Goal: Task Accomplishment & Management: Complete application form

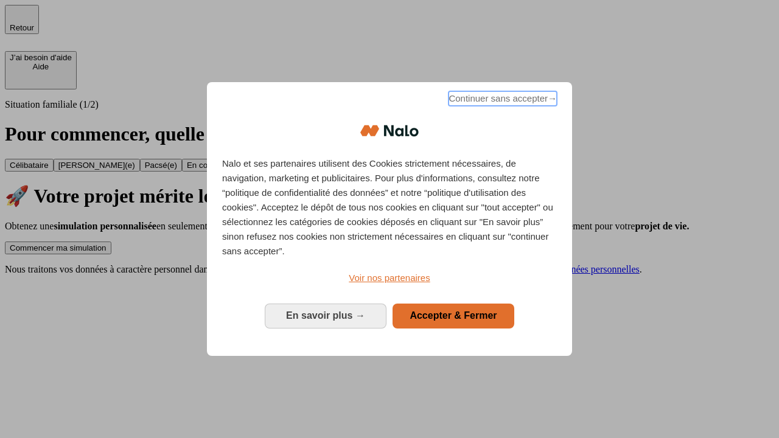
click at [502, 100] on span "Continuer sans accepter →" at bounding box center [503, 98] width 108 height 15
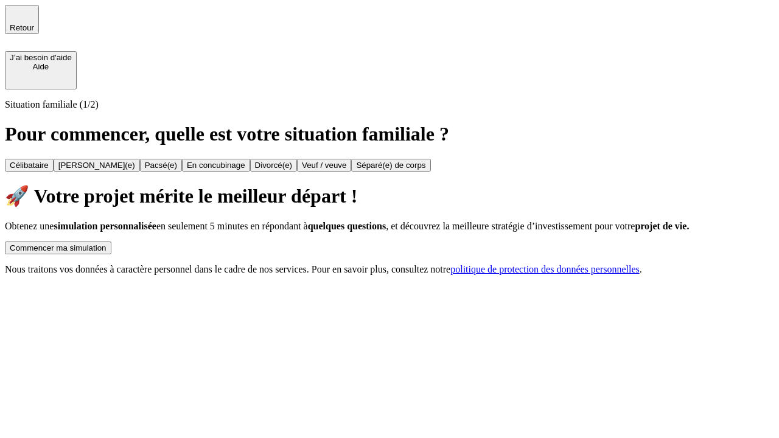
click at [107, 244] on div "Commencer ma simulation" at bounding box center [58, 248] width 97 height 9
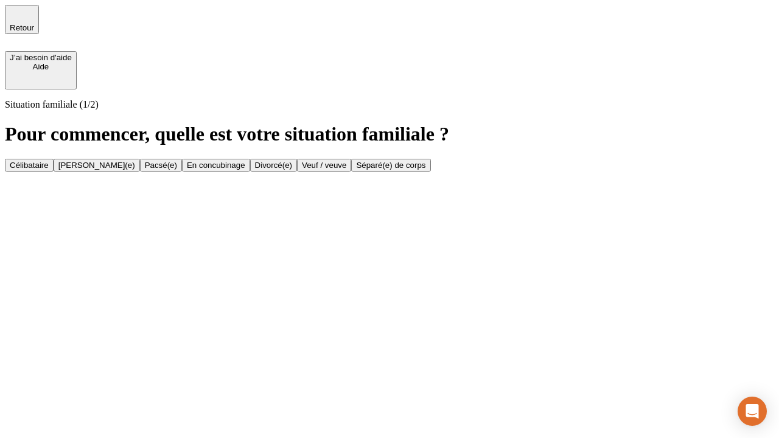
click at [347, 170] on div "Veuf / veuve" at bounding box center [324, 165] width 44 height 9
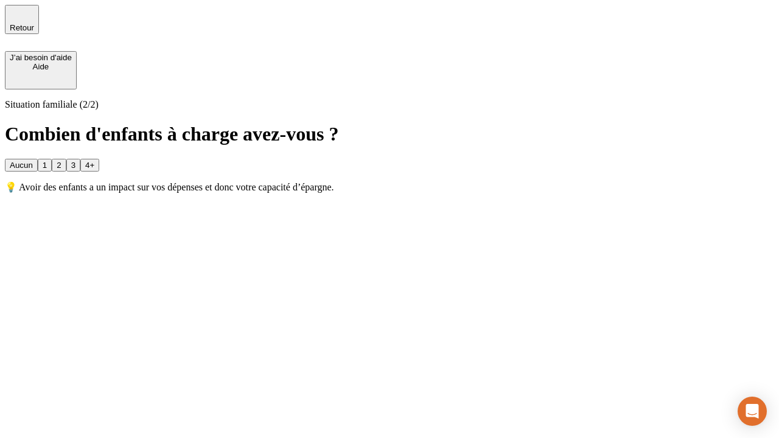
click at [33, 161] on div "Aucun" at bounding box center [21, 165] width 23 height 9
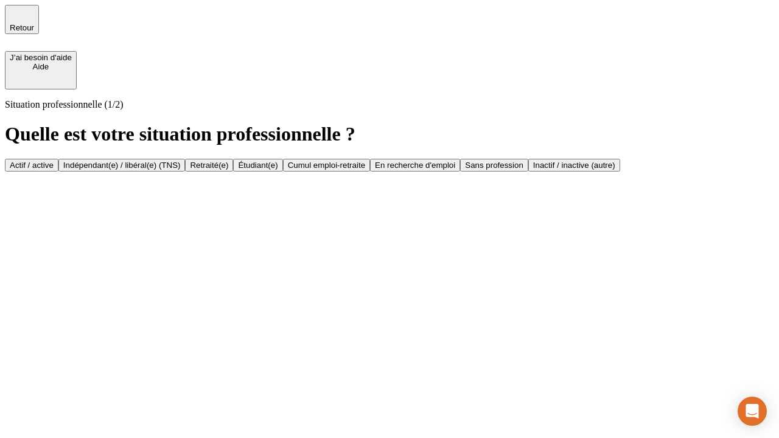
click at [228, 170] on div "Retraité(e)" at bounding box center [209, 165] width 38 height 9
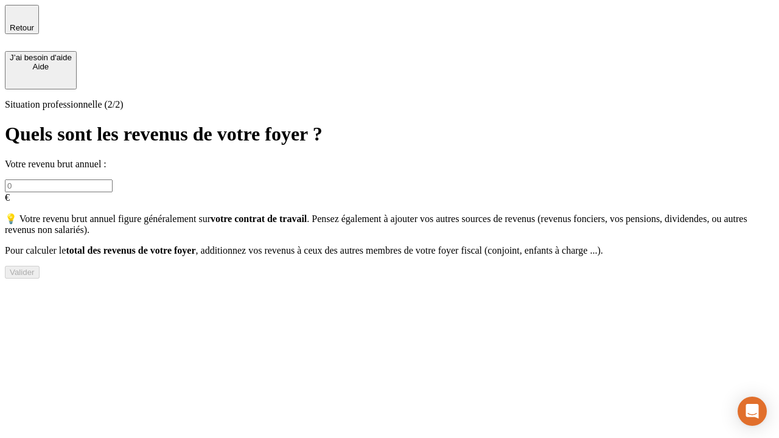
click at [113, 180] on input "text" at bounding box center [59, 186] width 108 height 13
type input "70 000"
click at [35, 277] on div "Valider" at bounding box center [22, 272] width 25 height 9
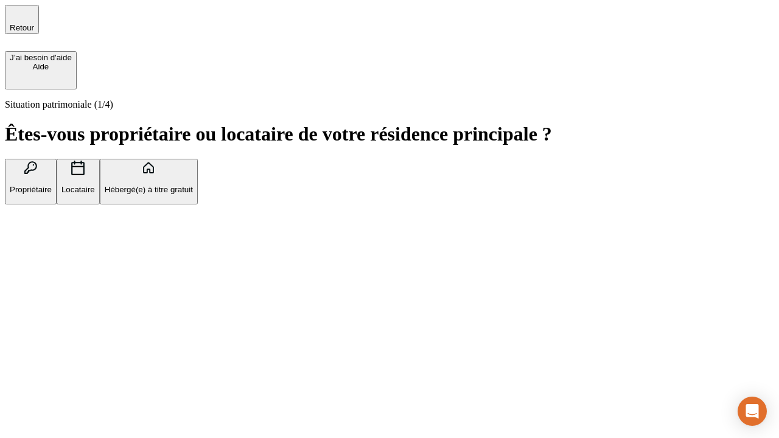
click at [95, 185] on p "Locataire" at bounding box center [78, 189] width 33 height 9
type input "1 000"
click at [95, 185] on p "Locataire" at bounding box center [78, 189] width 33 height 9
click at [35, 270] on div "Valider" at bounding box center [22, 265] width 25 height 9
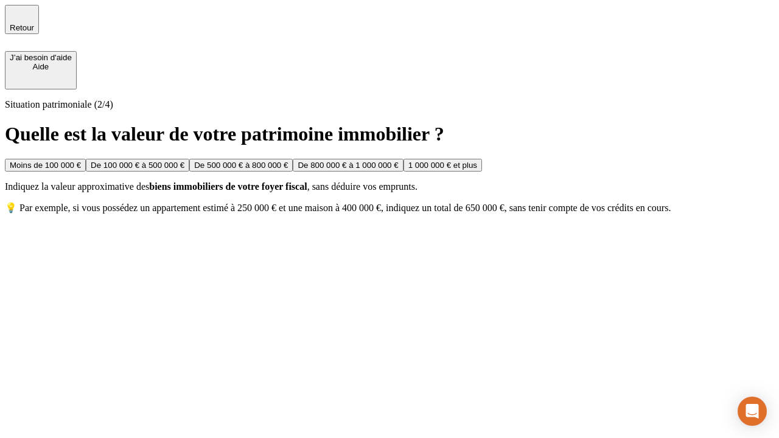
click at [288, 170] on div "De 500 000 € à 800 000 €" at bounding box center [241, 165] width 94 height 9
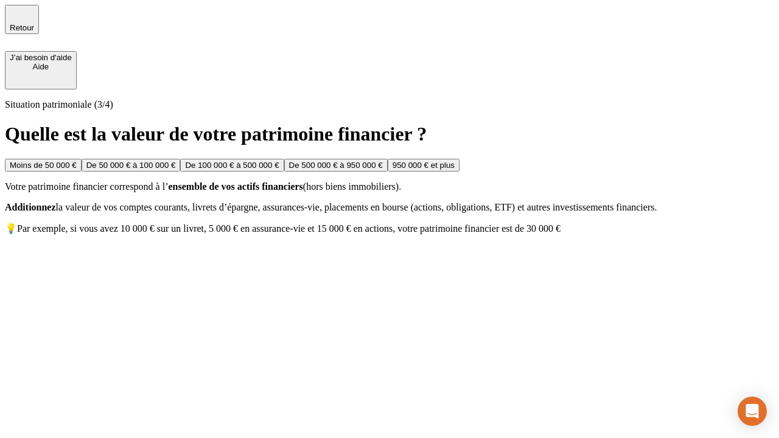
click at [77, 161] on div "Moins de 50 000 €" at bounding box center [43, 165] width 67 height 9
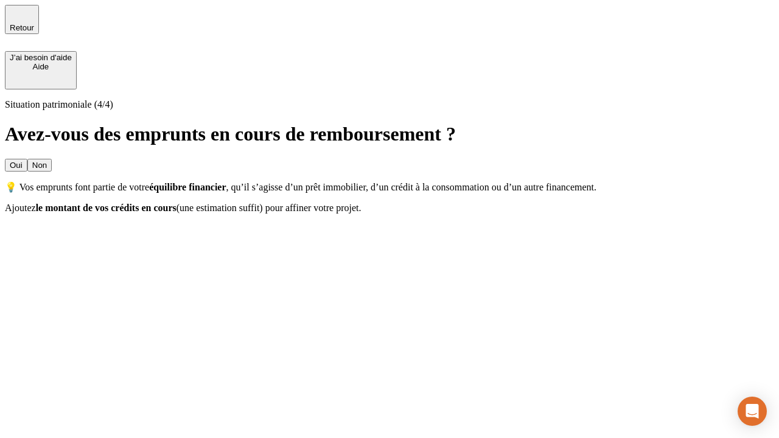
click at [23, 161] on div "Oui" at bounding box center [16, 165] width 13 height 9
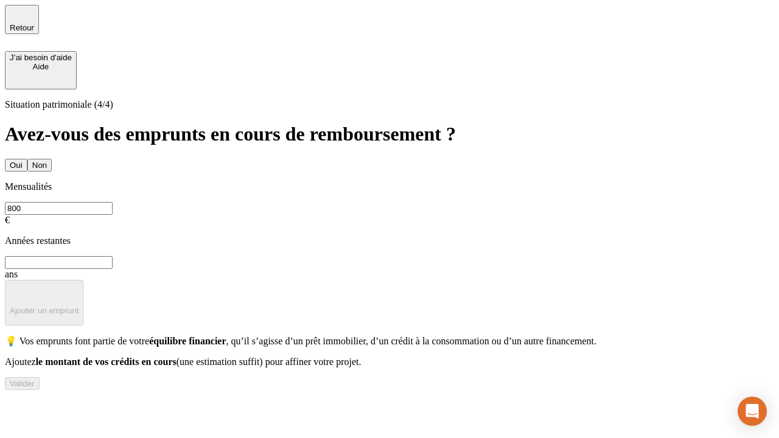
type input "800"
type input "6"
click at [79, 306] on p "Ajouter un emprunt" at bounding box center [44, 310] width 69 height 9
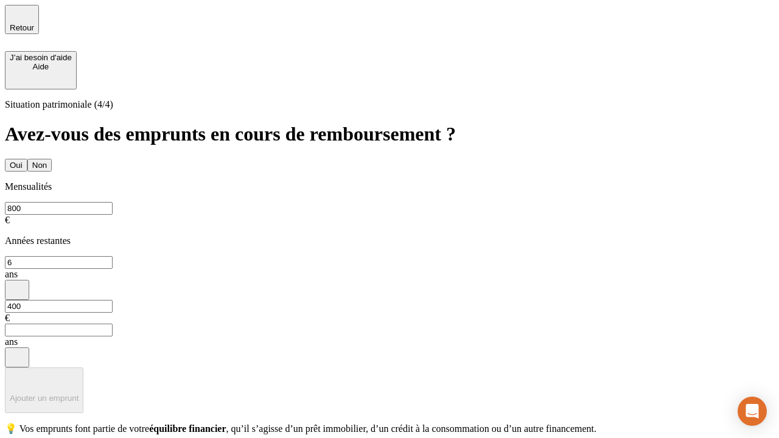
type input "400"
type input "3"
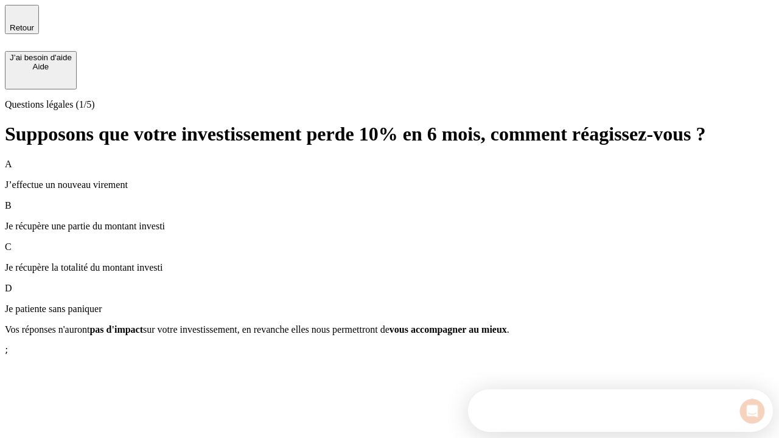
click at [390, 221] on p "Je récupère une partie du montant investi" at bounding box center [390, 226] width 770 height 11
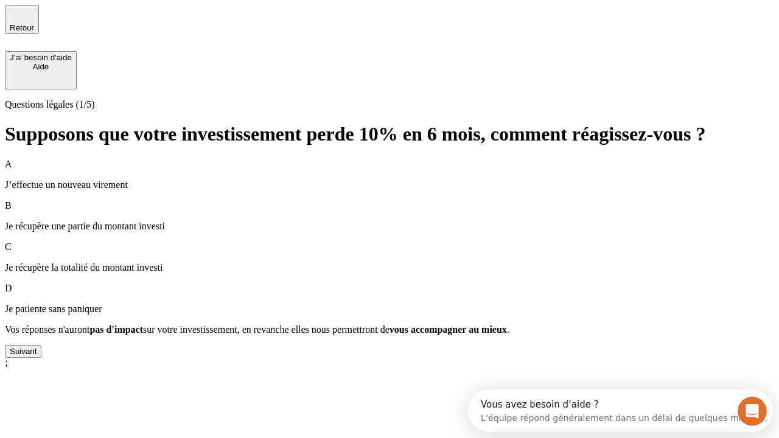
click at [37, 356] on div "Suivant" at bounding box center [23, 351] width 27 height 9
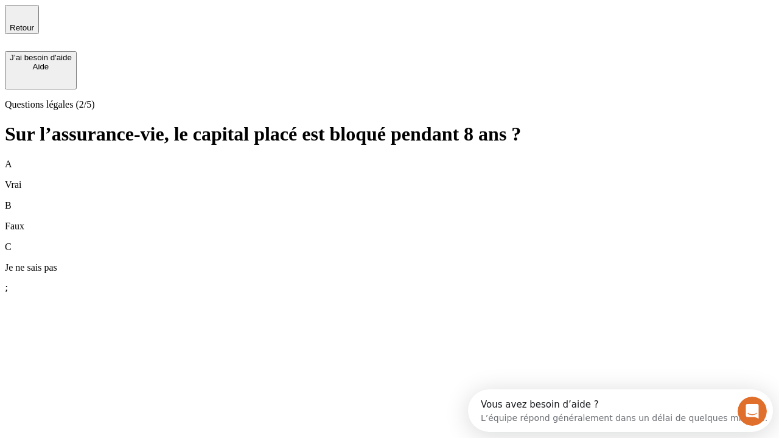
click at [390, 200] on div "B Faux" at bounding box center [390, 216] width 770 height 32
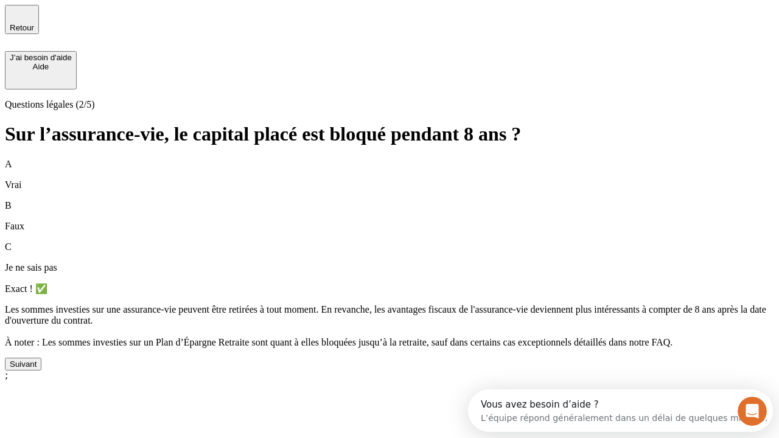
click at [37, 369] on div "Suivant" at bounding box center [23, 364] width 27 height 9
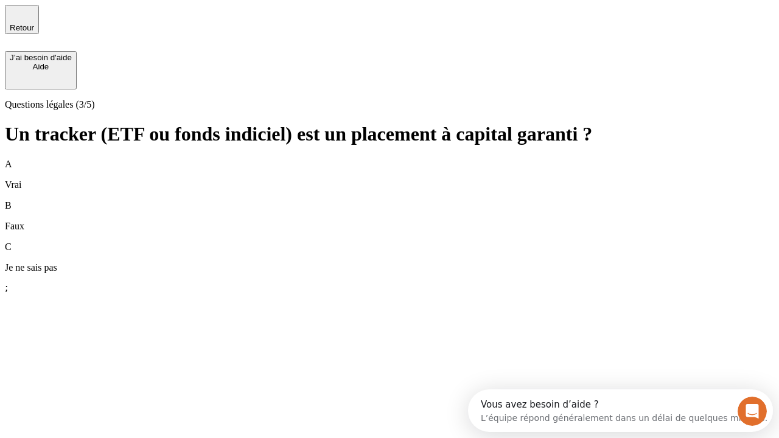
scroll to position [11, 0]
click at [390, 200] on div "B Faux" at bounding box center [390, 216] width 770 height 32
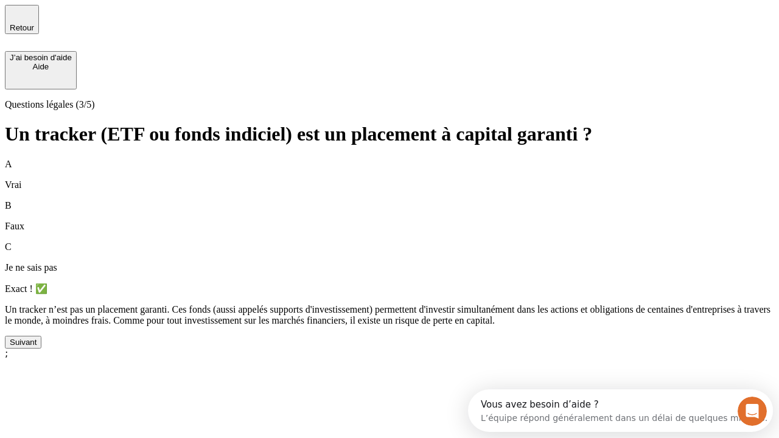
click at [37, 347] on div "Suivant" at bounding box center [23, 342] width 27 height 9
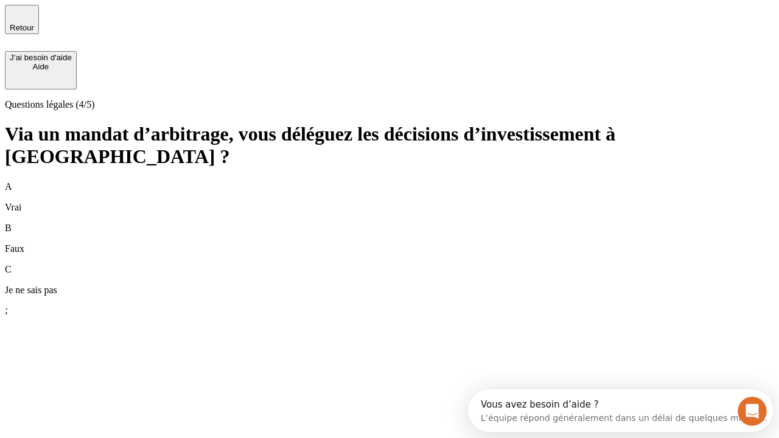
click at [390, 181] on div "A Vrai" at bounding box center [390, 197] width 770 height 32
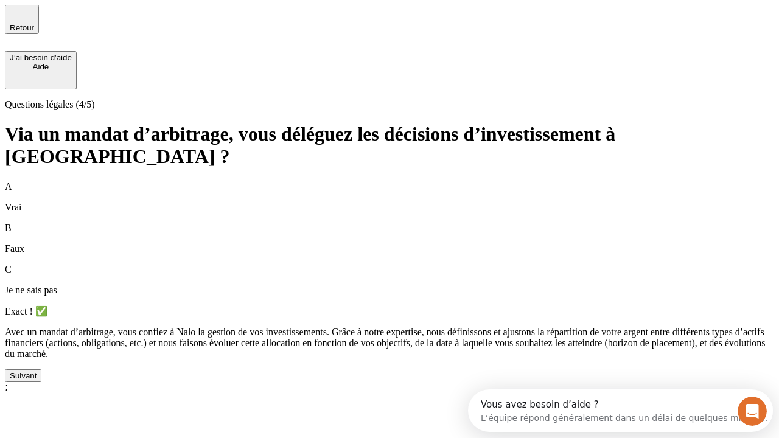
click at [37, 381] on div "Suivant" at bounding box center [23, 375] width 27 height 9
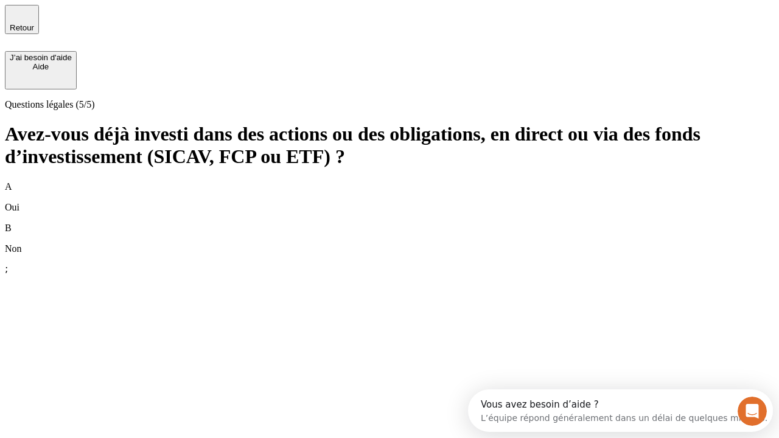
click at [390, 223] on div "B Non" at bounding box center [390, 239] width 770 height 32
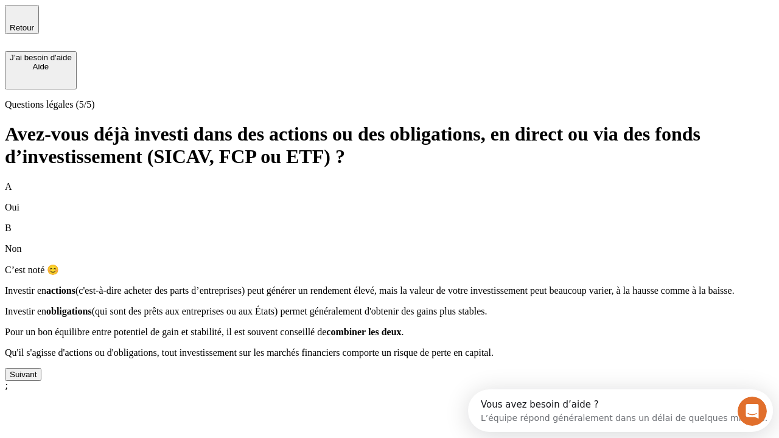
click at [37, 379] on div "Suivant" at bounding box center [23, 374] width 27 height 9
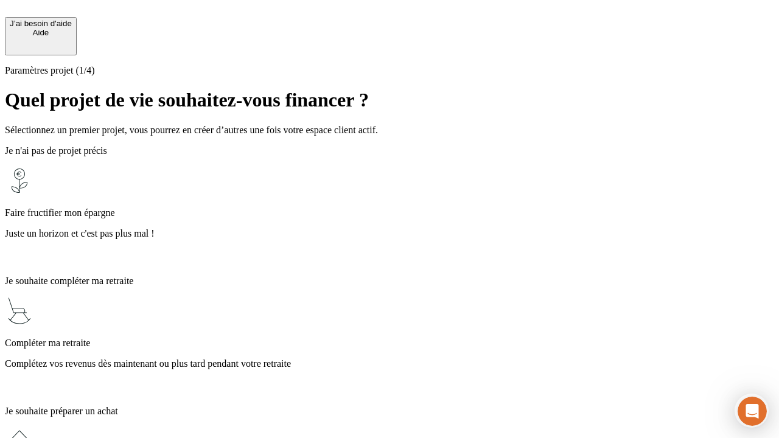
click at [390, 228] on p "Juste un horizon et c'est pas plus mal !" at bounding box center [390, 233] width 770 height 11
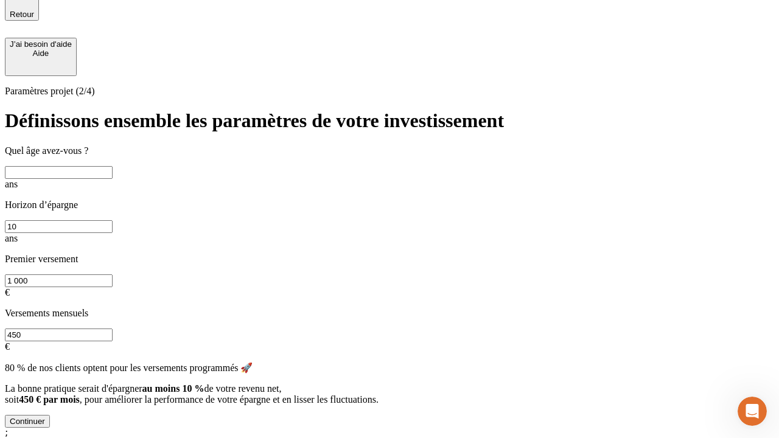
click at [113, 171] on input "text" at bounding box center [59, 172] width 108 height 13
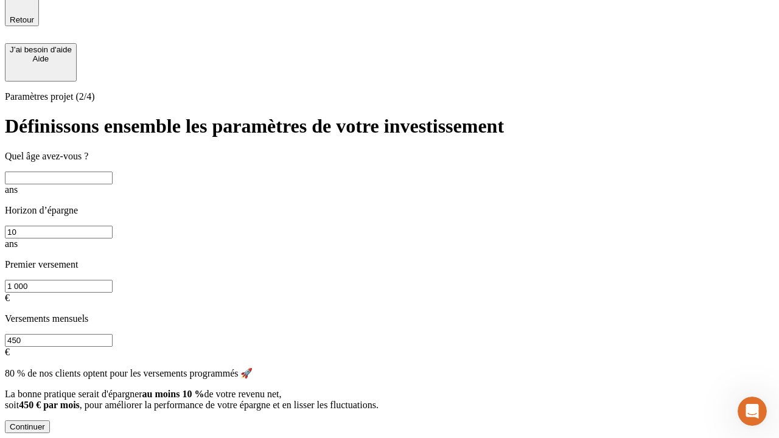
scroll to position [2, 0]
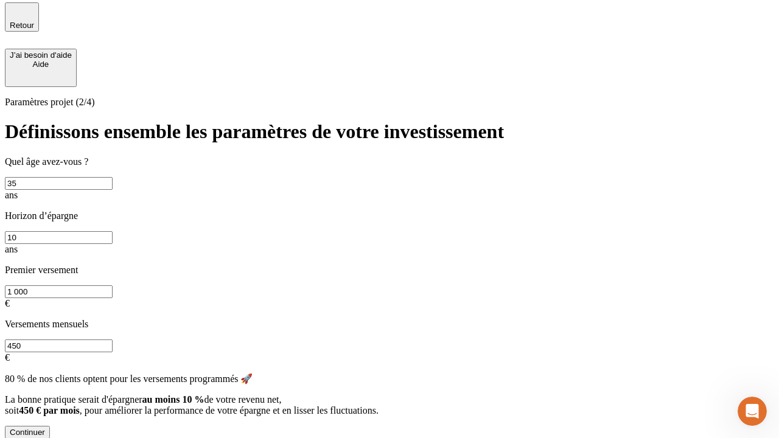
type input "35"
click at [113, 231] on input "10" at bounding box center [59, 237] width 108 height 13
click at [113, 286] on input "1 000" at bounding box center [59, 292] width 108 height 13
type input "500"
click at [113, 340] on input "450" at bounding box center [59, 346] width 108 height 13
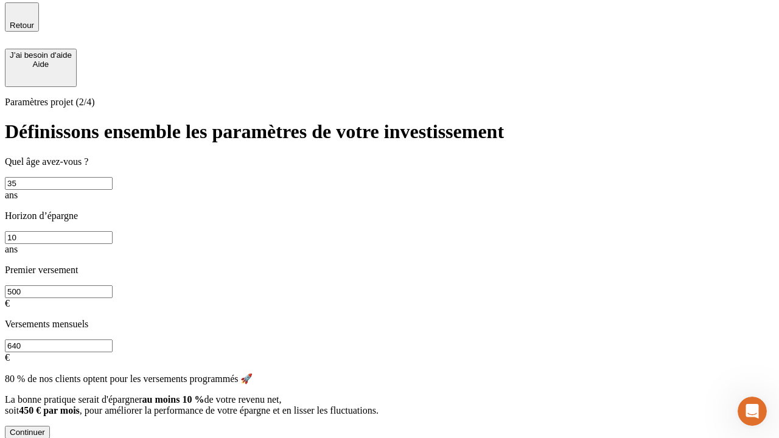
type input "640"
click at [45, 428] on div "Continuer" at bounding box center [27, 432] width 35 height 9
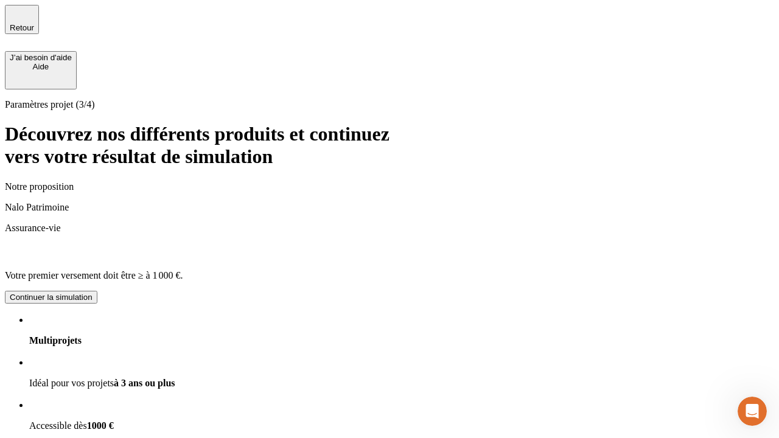
click at [93, 293] on div "Continuer la simulation" at bounding box center [51, 297] width 83 height 9
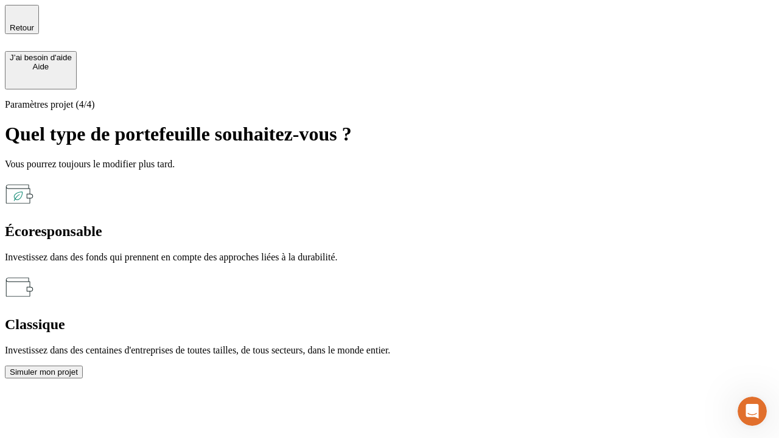
click at [257, 223] on div "Écoresponsable" at bounding box center [390, 231] width 770 height 16
click at [78, 368] on div "Simuler mon projet" at bounding box center [44, 372] width 68 height 9
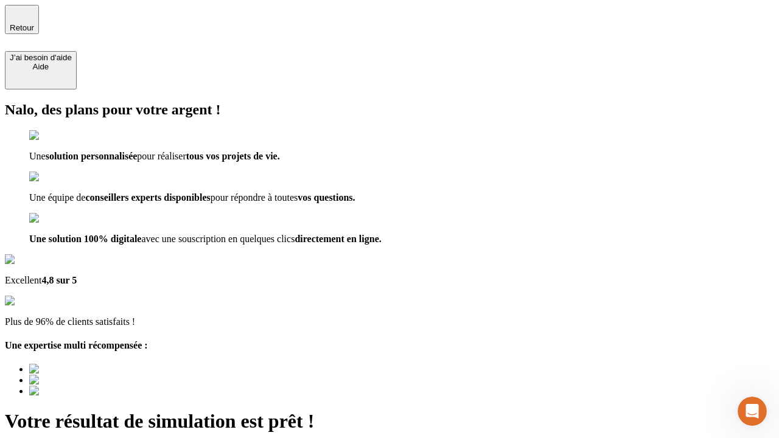
type input "[EMAIL_ADDRESS][DOMAIN_NAME]"
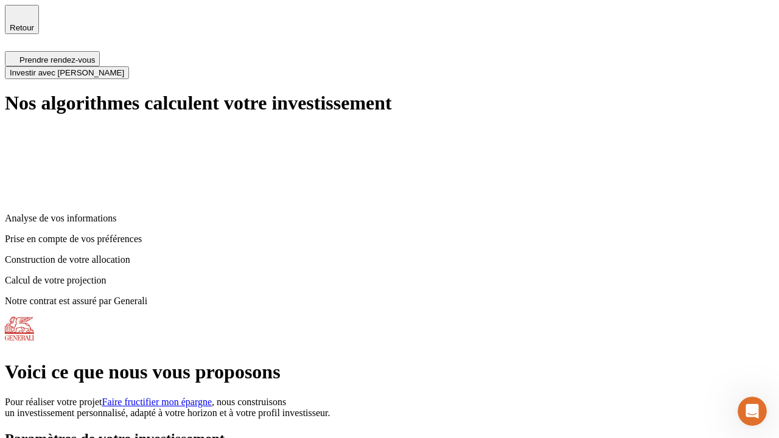
scroll to position [5, 0]
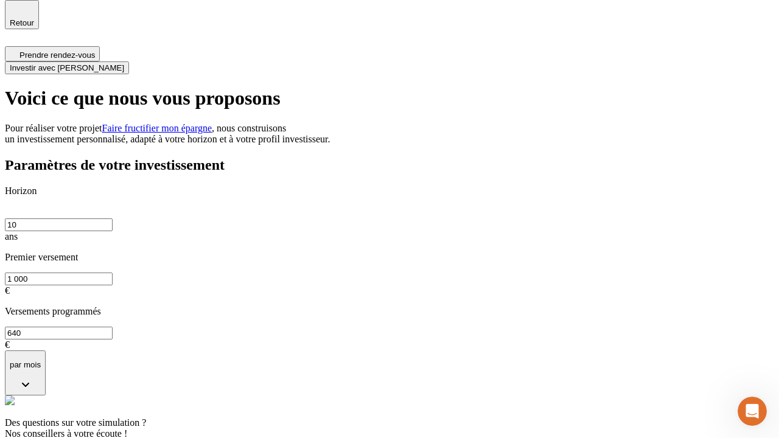
click at [124, 63] on span "Investir avec [PERSON_NAME]" at bounding box center [67, 67] width 114 height 9
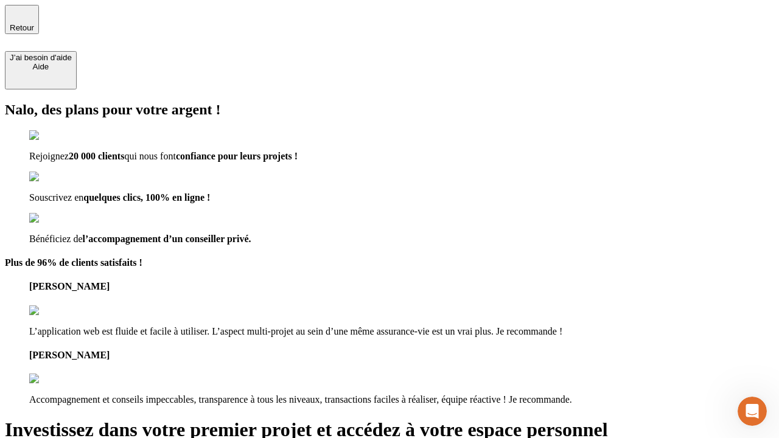
type input "[EMAIL_ADDRESS][DOMAIN_NAME]"
